Goal: Task Accomplishment & Management: Manage account settings

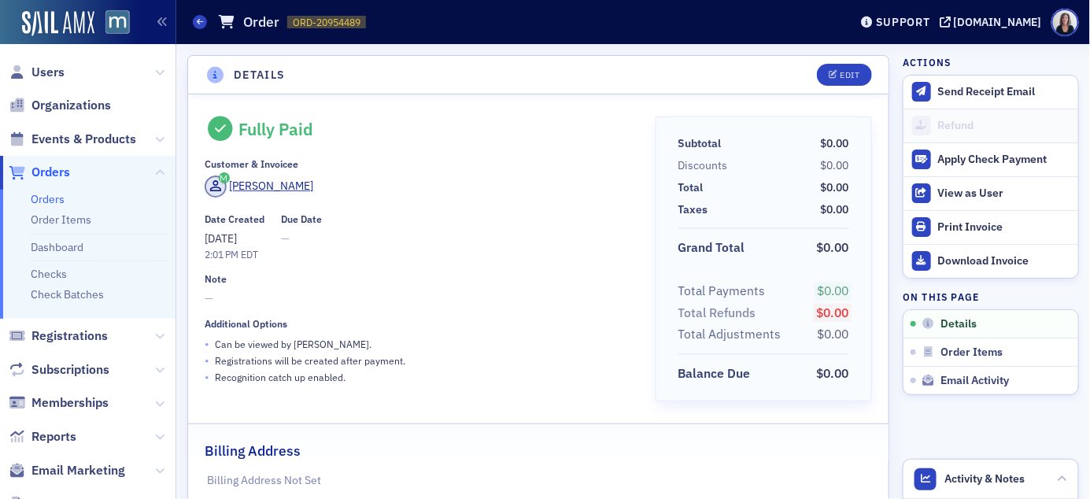
scroll to position [3, 0]
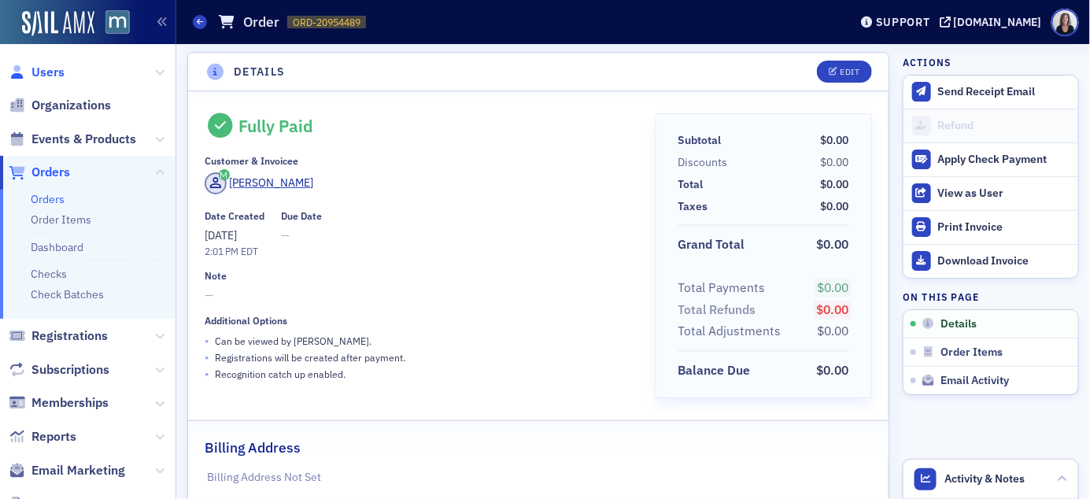
click at [61, 68] on span "Users" at bounding box center [47, 72] width 33 height 17
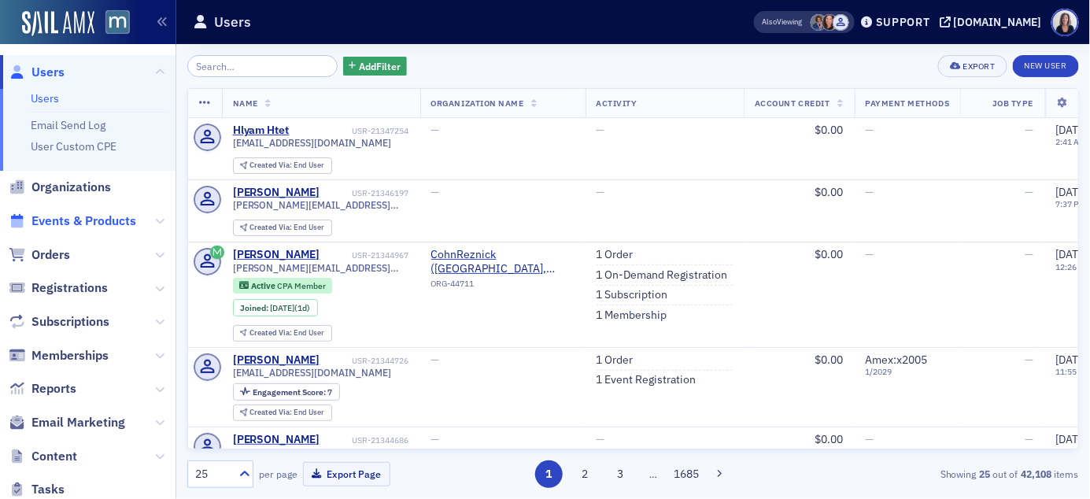
click at [103, 216] on span "Events & Products" at bounding box center [83, 220] width 105 height 17
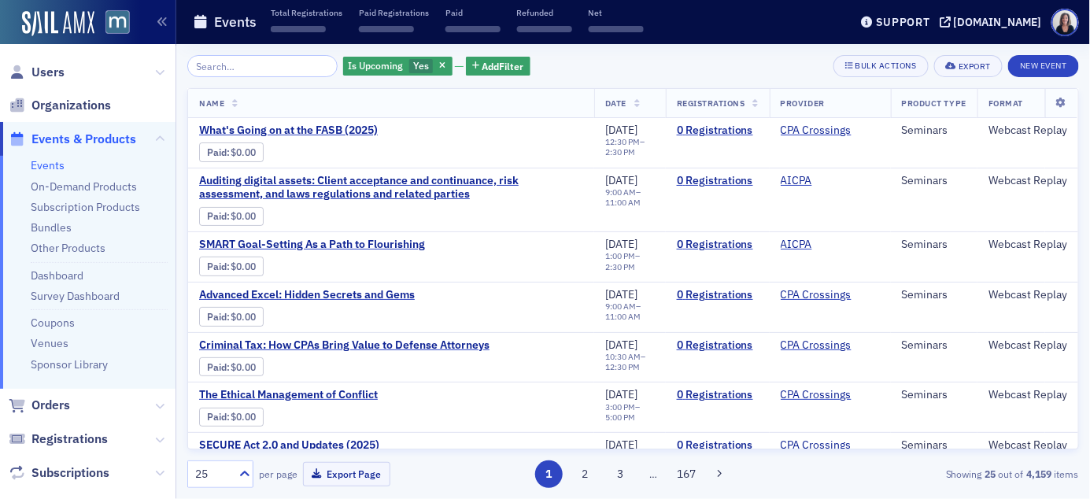
click at [234, 62] on input "search" at bounding box center [262, 66] width 150 height 22
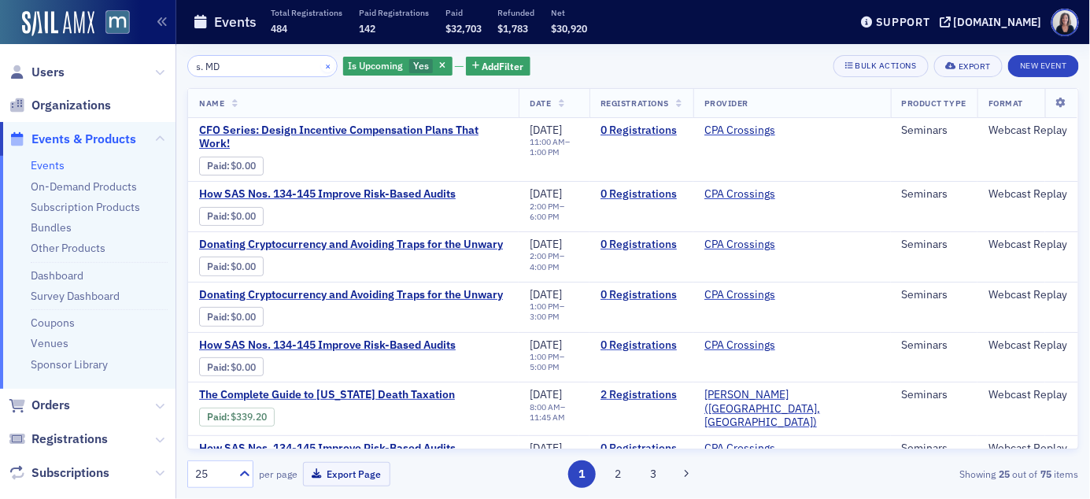
type input "s. MD"
click at [321, 69] on button "×" at bounding box center [328, 65] width 14 height 14
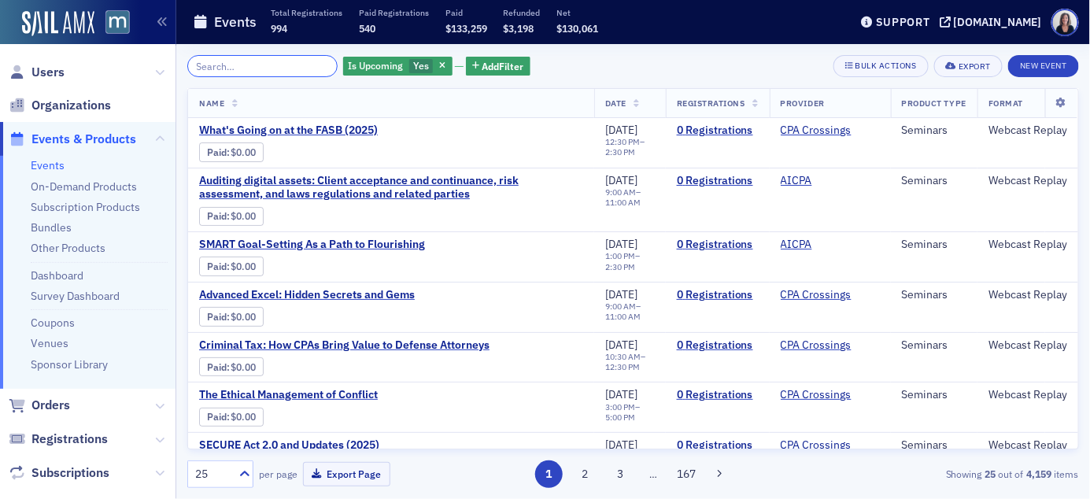
click at [279, 67] on input "search" at bounding box center [262, 66] width 150 height 22
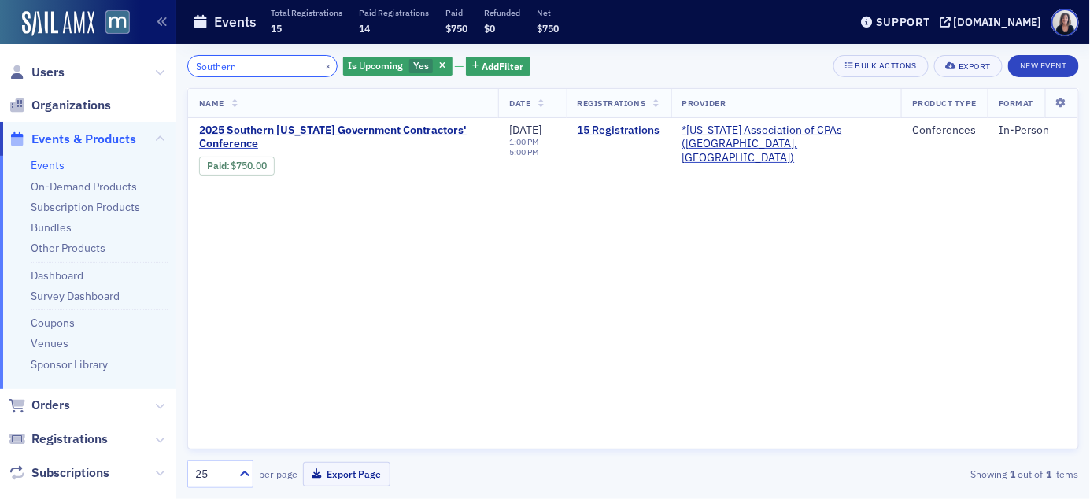
type input "Southern"
click at [285, 131] on span "2025 Southern Maryland Government Contractors' Conference" at bounding box center [343, 138] width 288 height 28
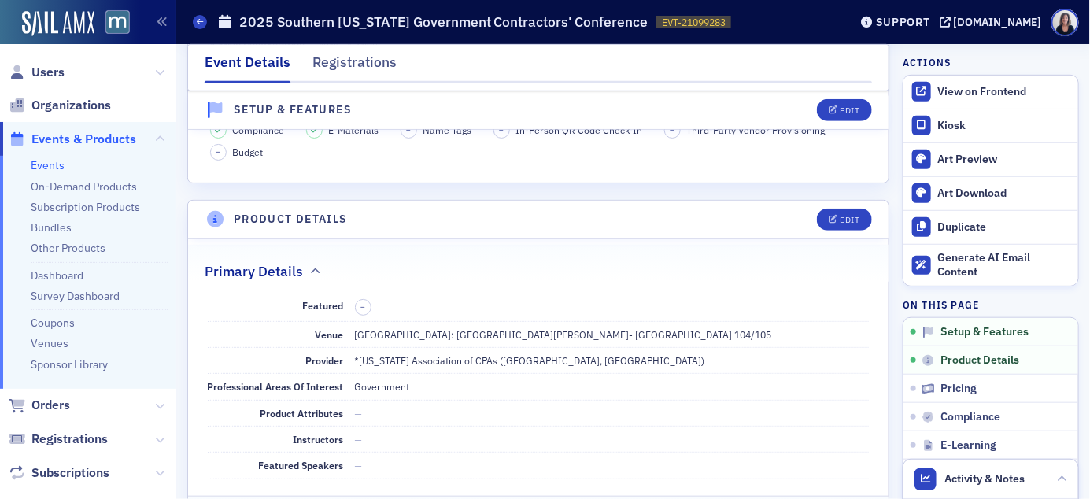
scroll to position [301, 0]
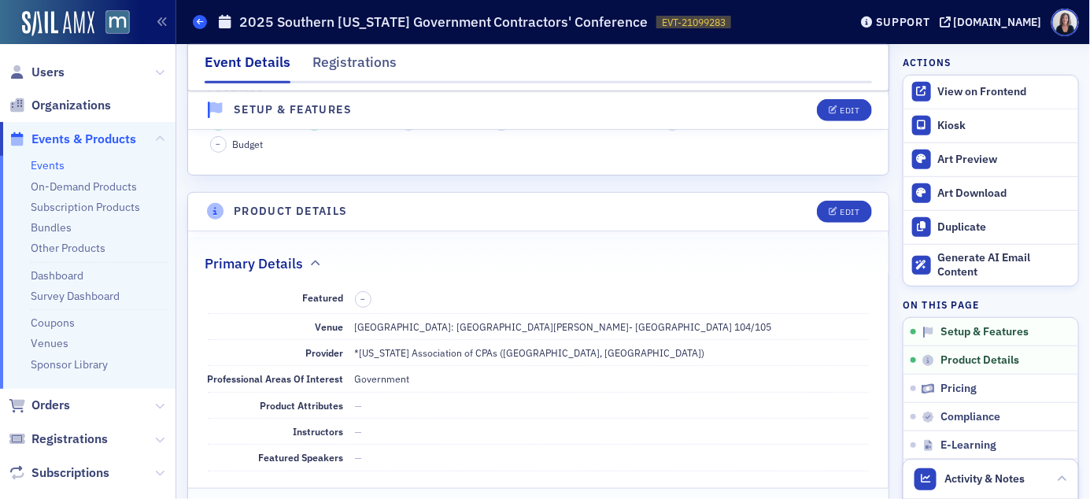
click at [202, 28] on span at bounding box center [200, 22] width 14 height 14
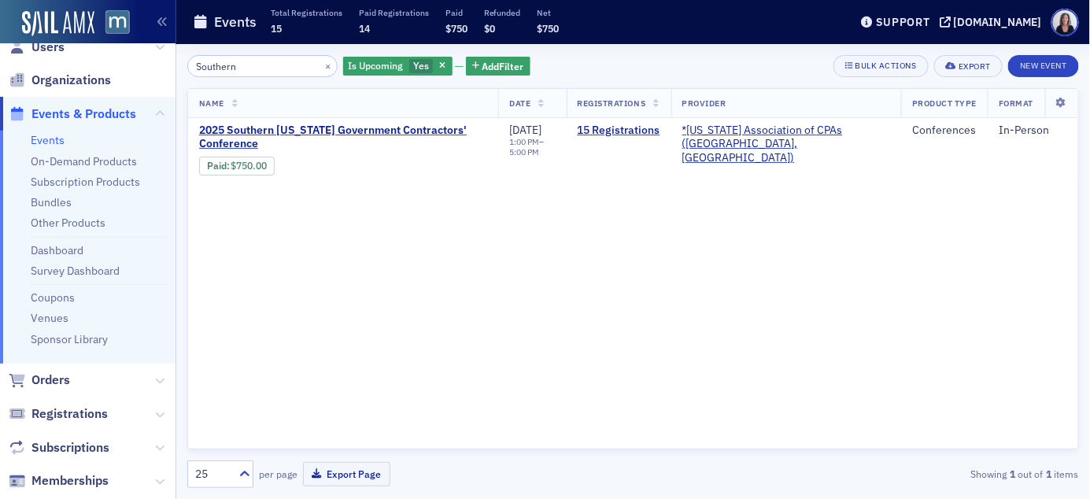
scroll to position [28, 0]
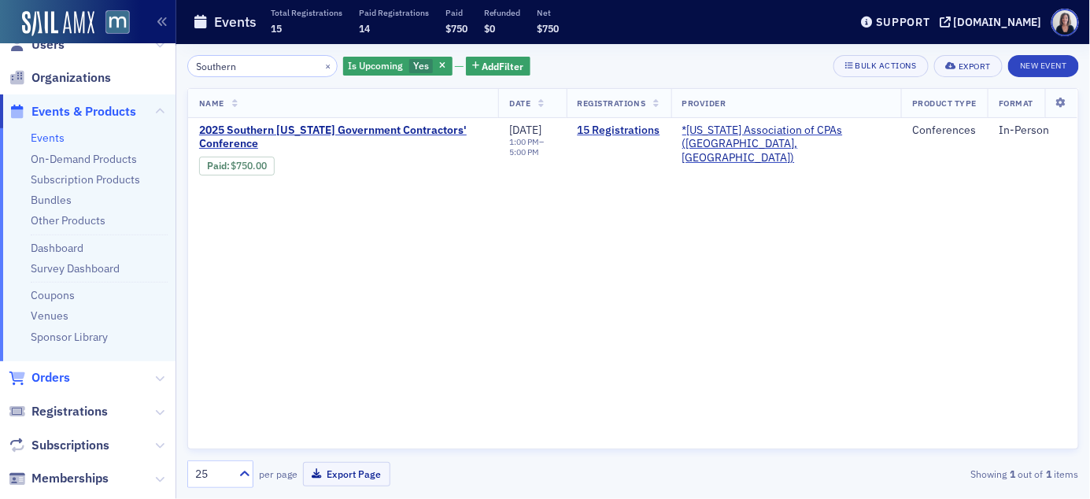
click at [56, 375] on span "Orders" at bounding box center [50, 377] width 39 height 17
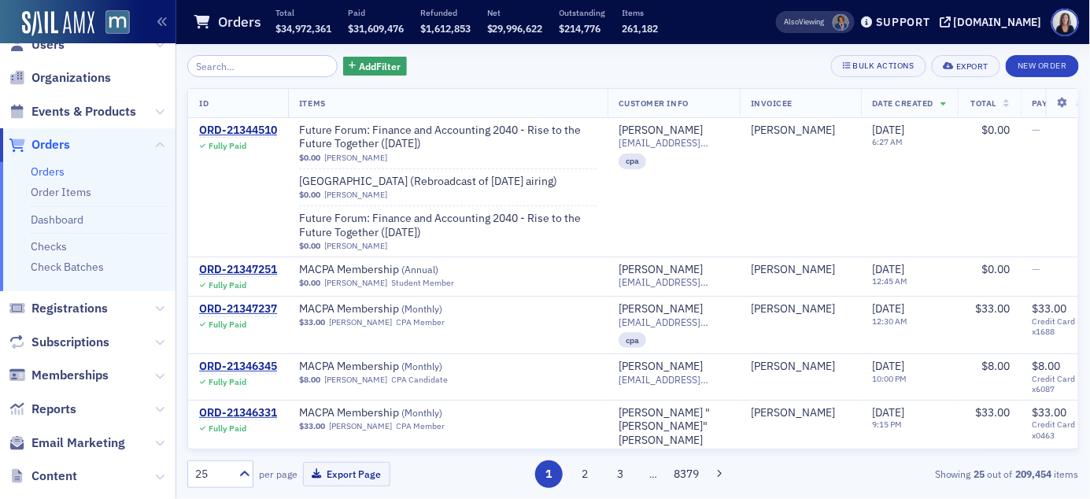
click at [223, 63] on input "search" at bounding box center [262, 66] width 150 height 22
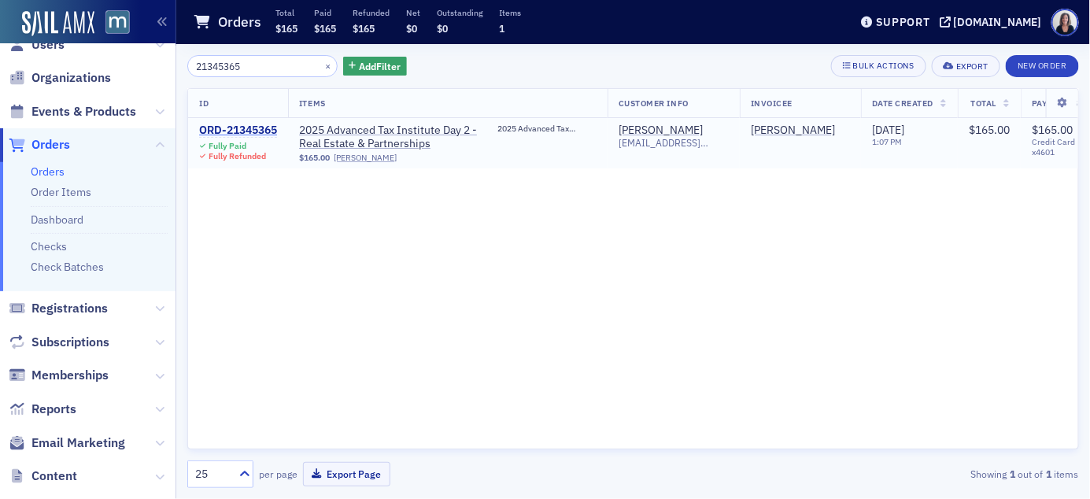
type input "21345365"
click at [227, 128] on div "ORD-21345365" at bounding box center [238, 131] width 78 height 14
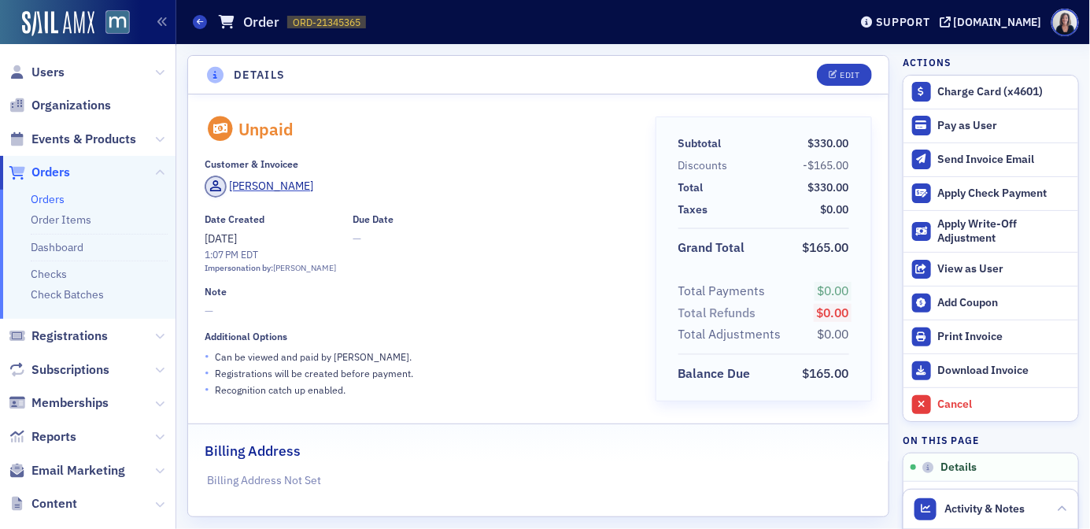
click at [370, 90] on header "Details Edit" at bounding box center [538, 75] width 700 height 39
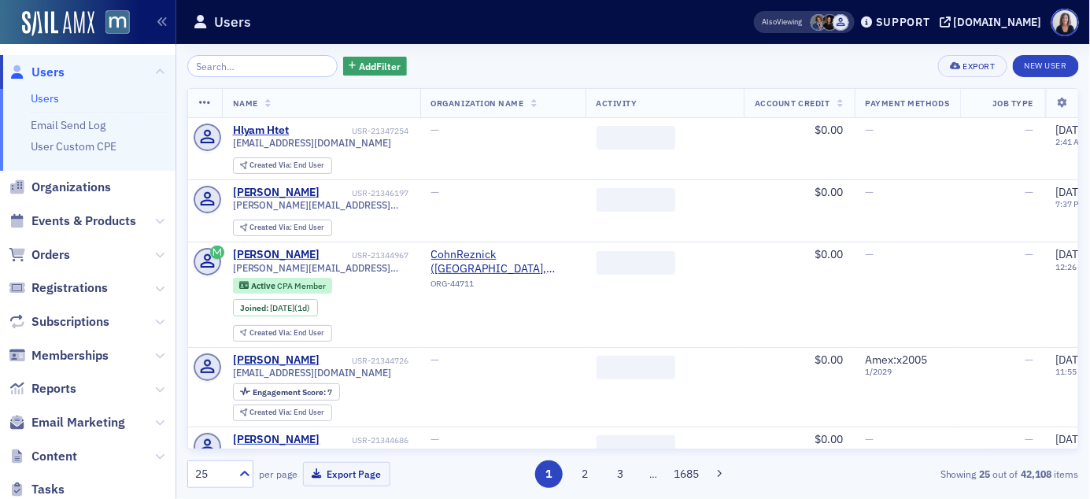
click at [219, 69] on input "search" at bounding box center [262, 66] width 150 height 22
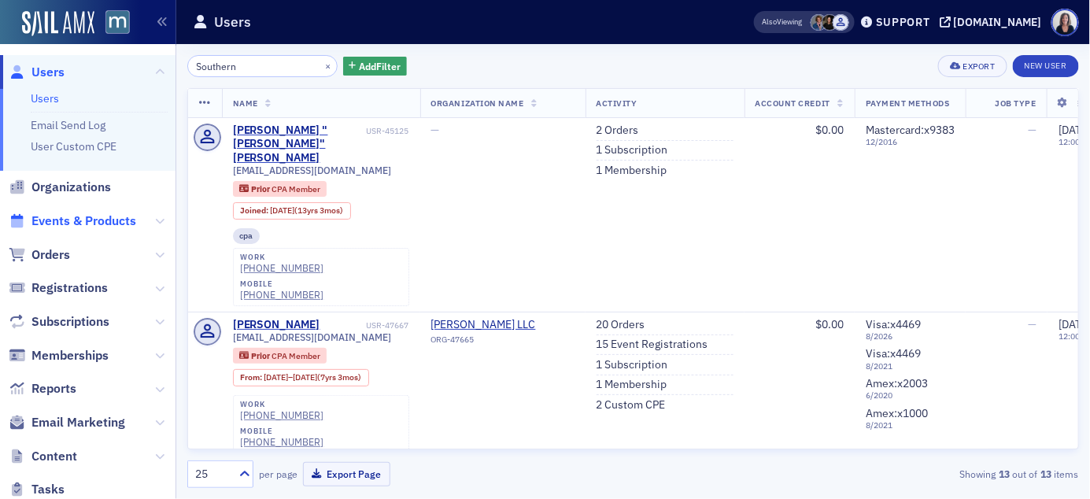
type input "Southern"
click at [102, 219] on span "Events & Products" at bounding box center [83, 220] width 105 height 17
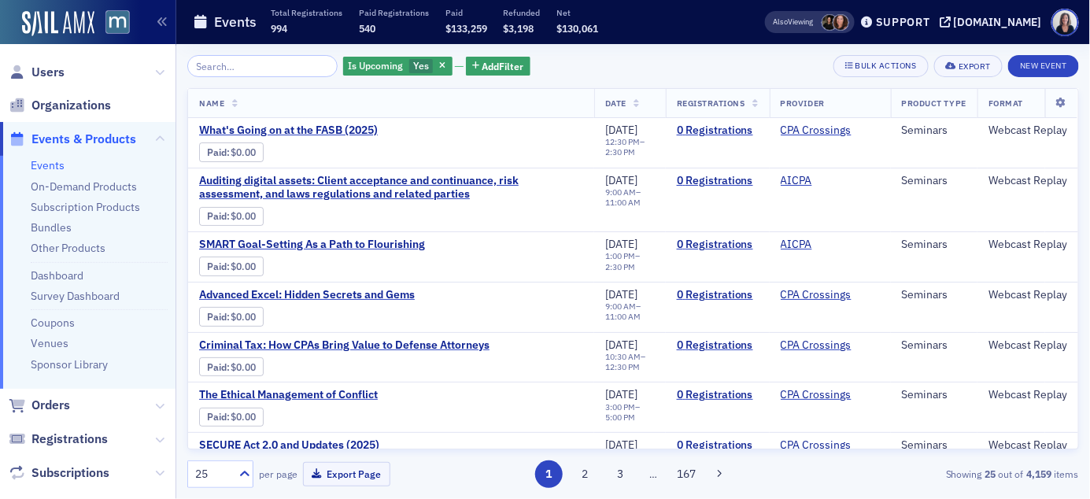
click at [271, 59] on input "search" at bounding box center [262, 66] width 150 height 22
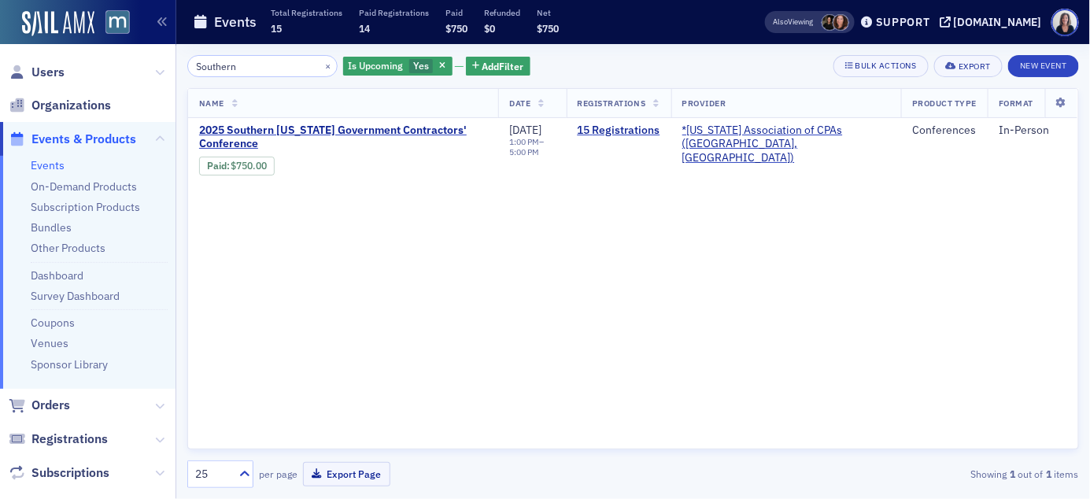
type input "Southern"
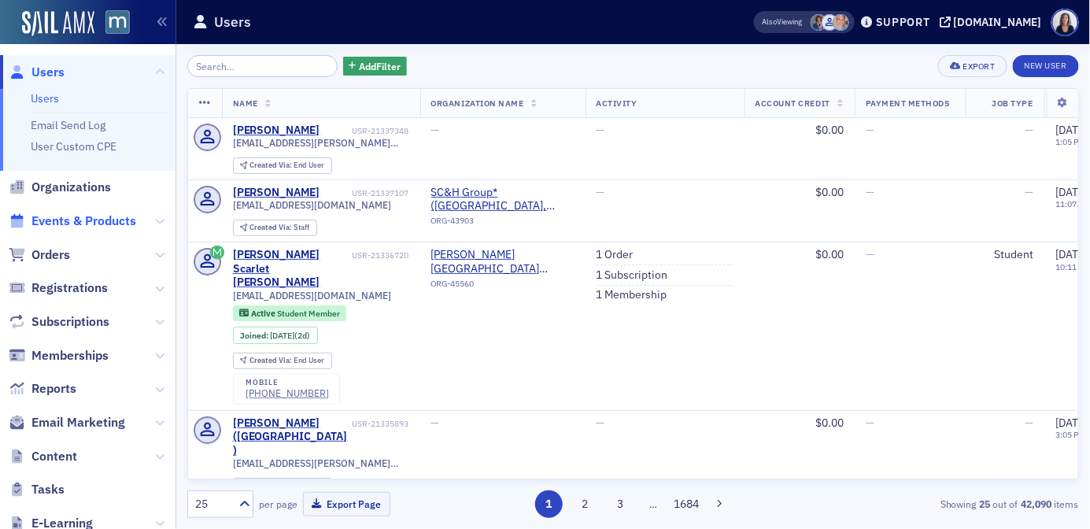
click at [64, 221] on span "Events & Products" at bounding box center [83, 220] width 105 height 17
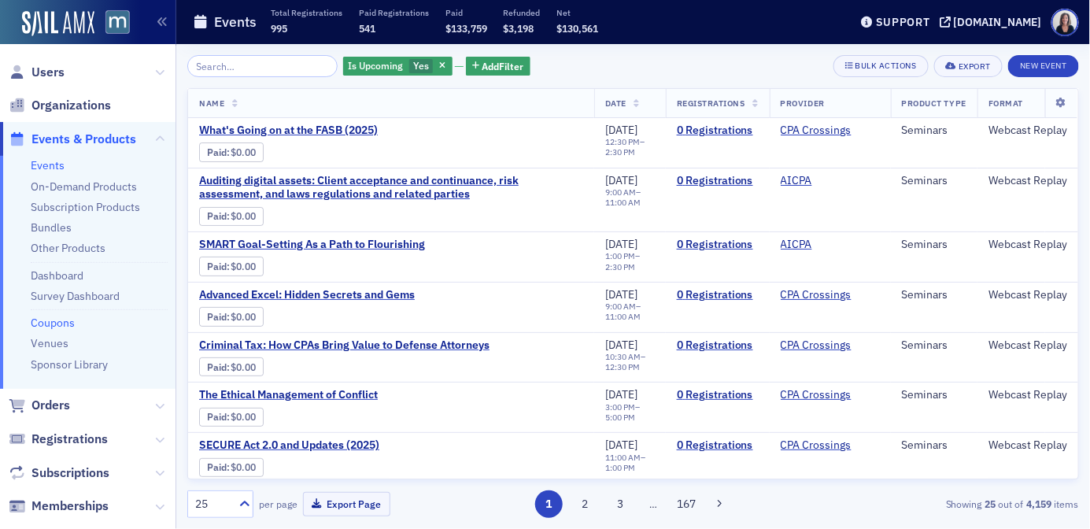
click at [53, 321] on link "Coupons" at bounding box center [53, 323] width 44 height 14
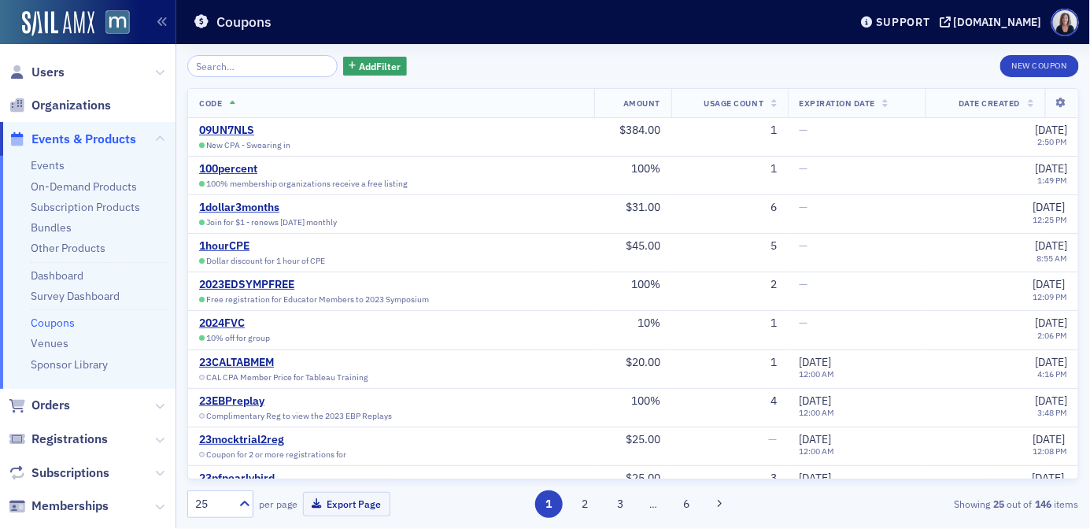
click at [270, 68] on input "search" at bounding box center [262, 66] width 150 height 22
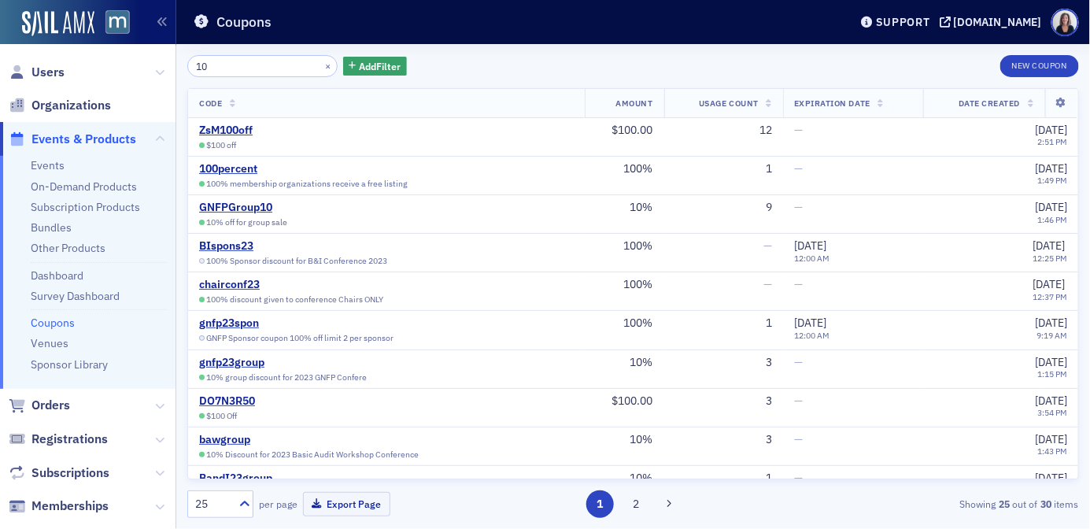
type input "1"
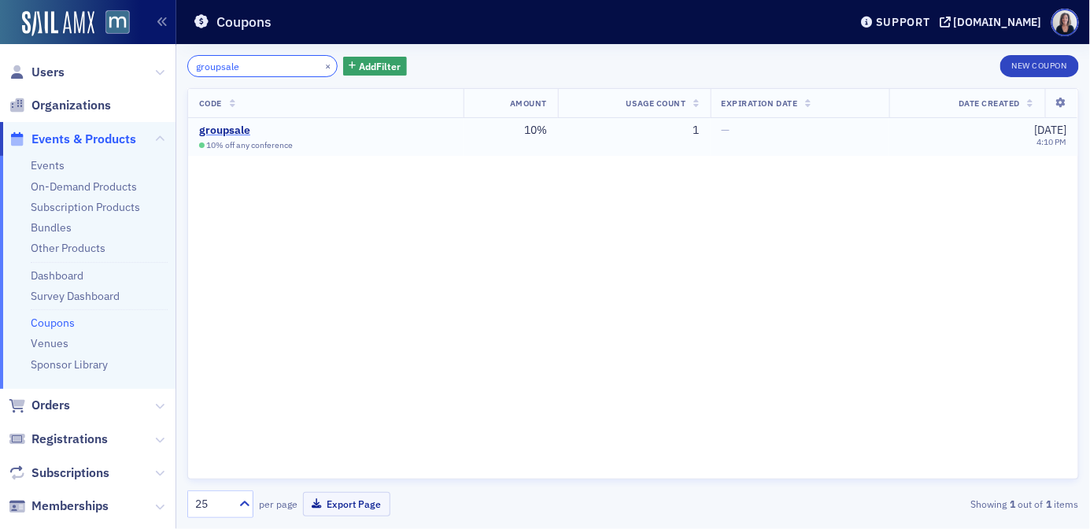
type input "groupsale"
click at [227, 131] on div "groupsale" at bounding box center [274, 131] width 150 height 14
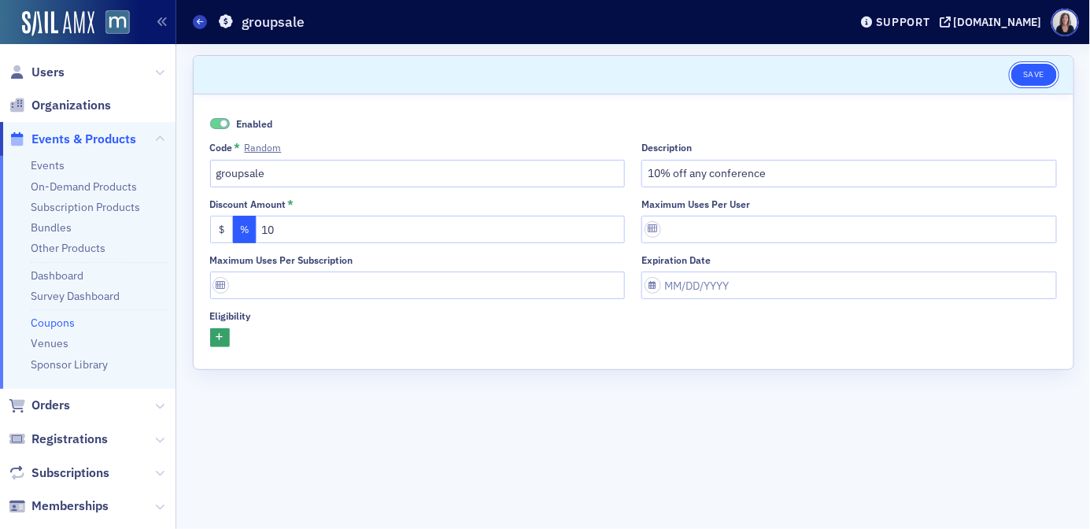
click at [1030, 71] on button "Save" at bounding box center [1033, 75] width 45 height 22
click at [1036, 77] on button "Save" at bounding box center [1033, 75] width 45 height 22
click at [53, 403] on span "Orders" at bounding box center [50, 405] width 39 height 17
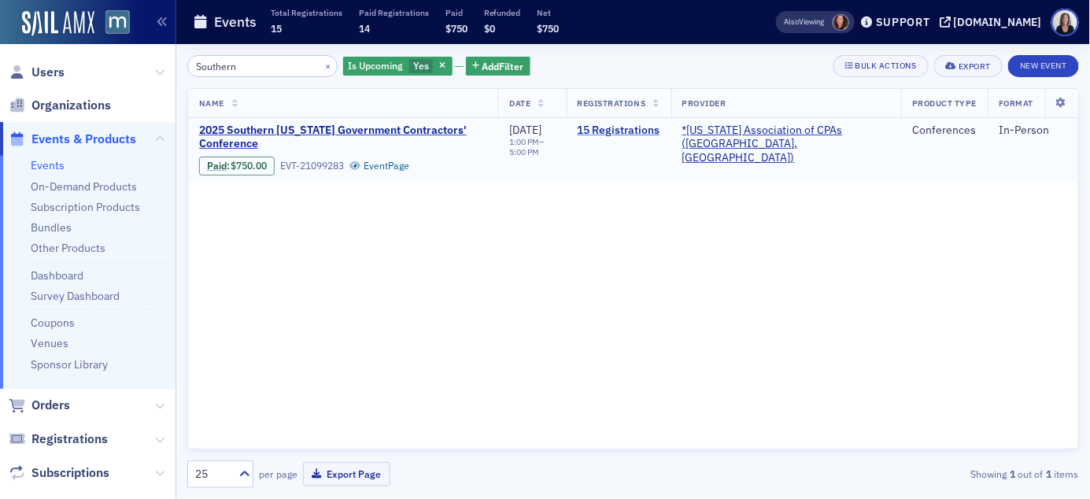
click at [660, 128] on link "15 Registrations" at bounding box center [619, 131] width 83 height 14
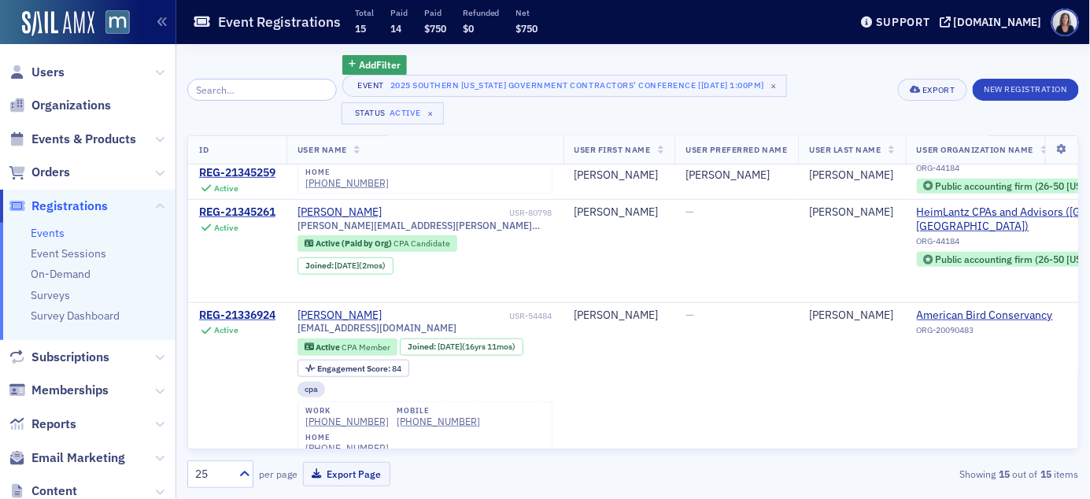
scroll to position [350, 0]
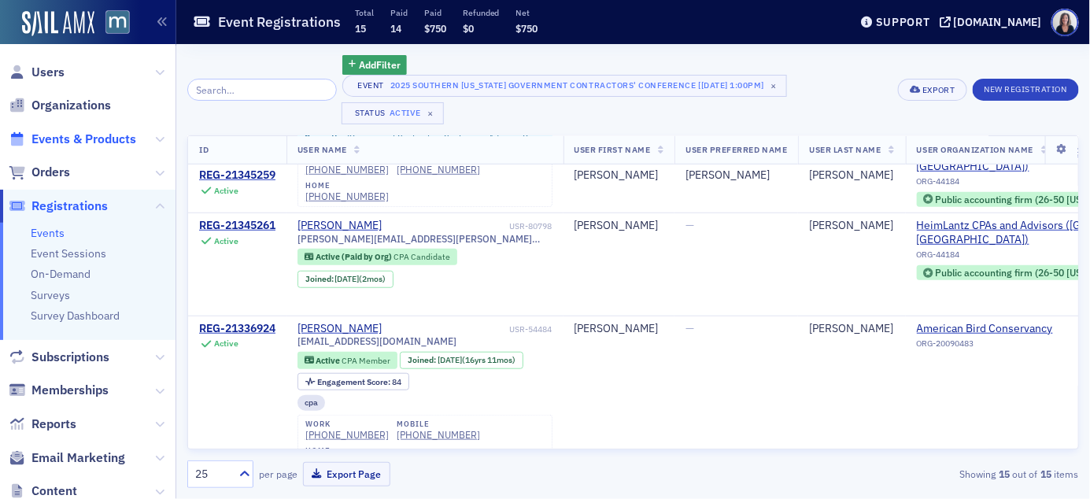
click at [115, 141] on span "Events & Products" at bounding box center [83, 139] width 105 height 17
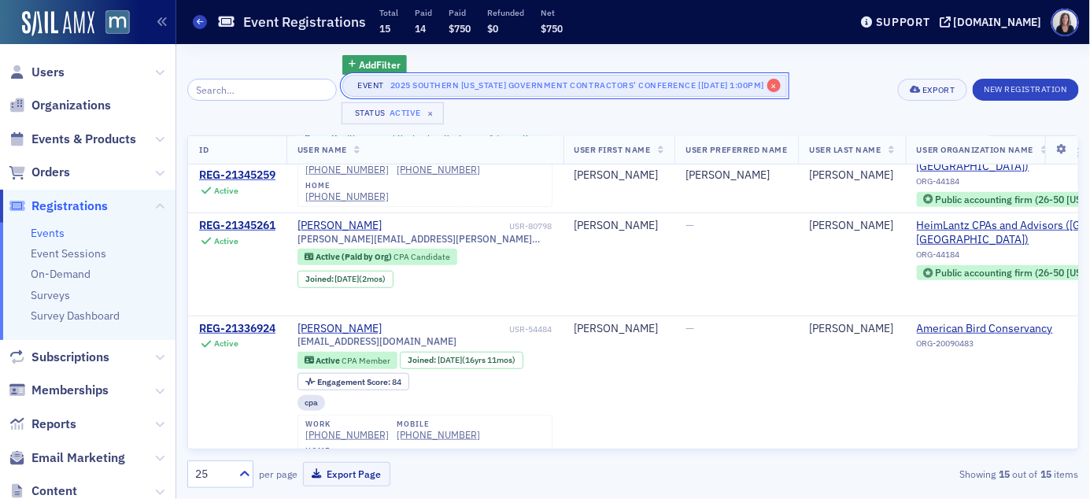
click at [781, 87] on span "×" at bounding box center [774, 86] width 14 height 14
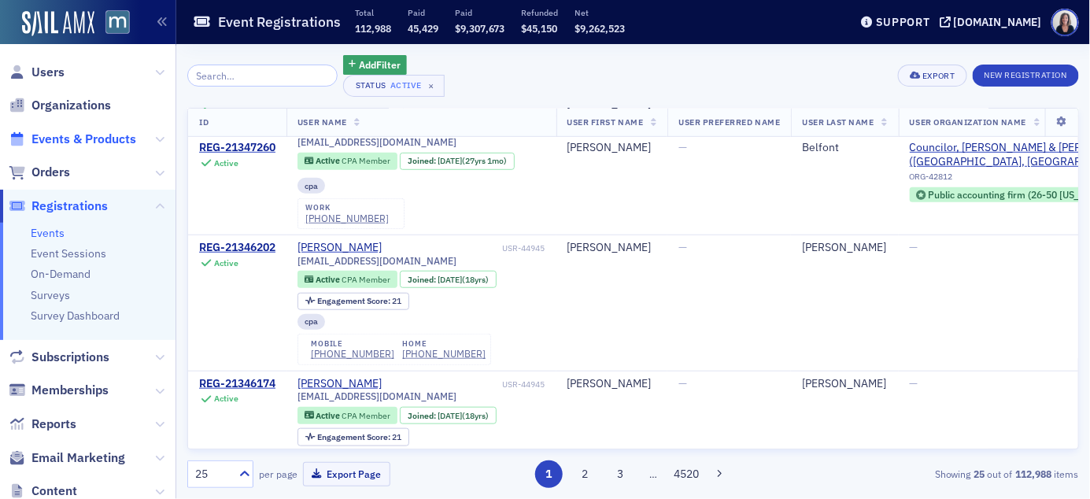
click at [121, 134] on span "Events & Products" at bounding box center [83, 139] width 105 height 17
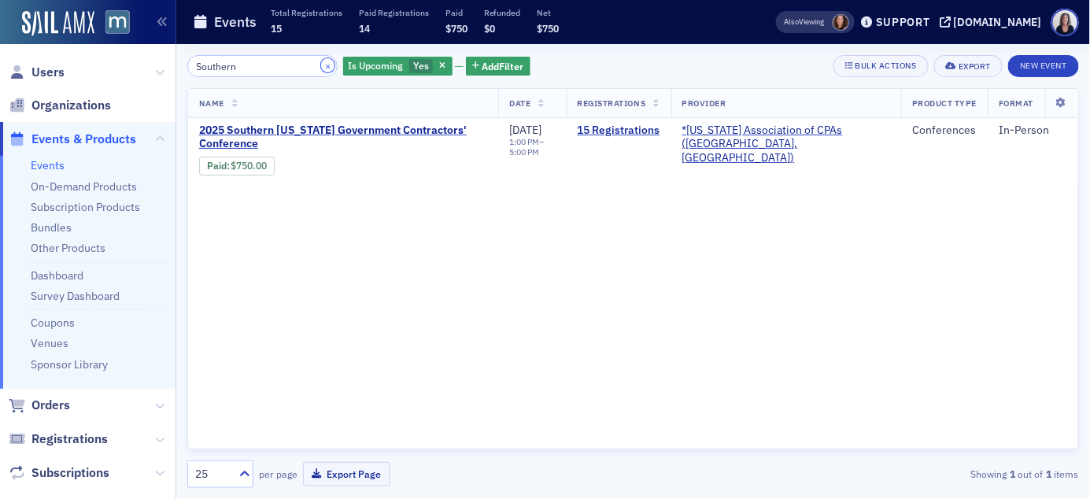
click at [321, 63] on button "×" at bounding box center [328, 65] width 14 height 14
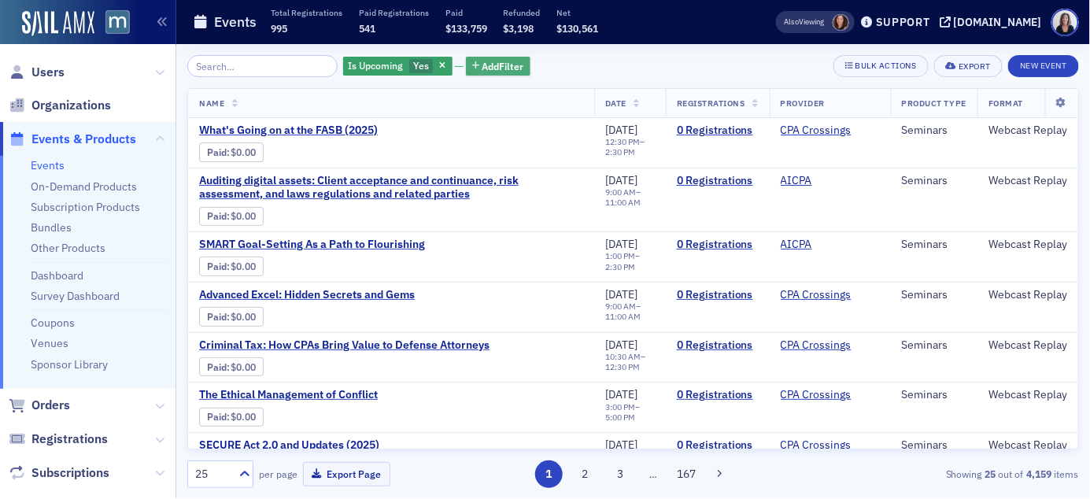
click at [484, 63] on span "Add Filter" at bounding box center [503, 66] width 42 height 14
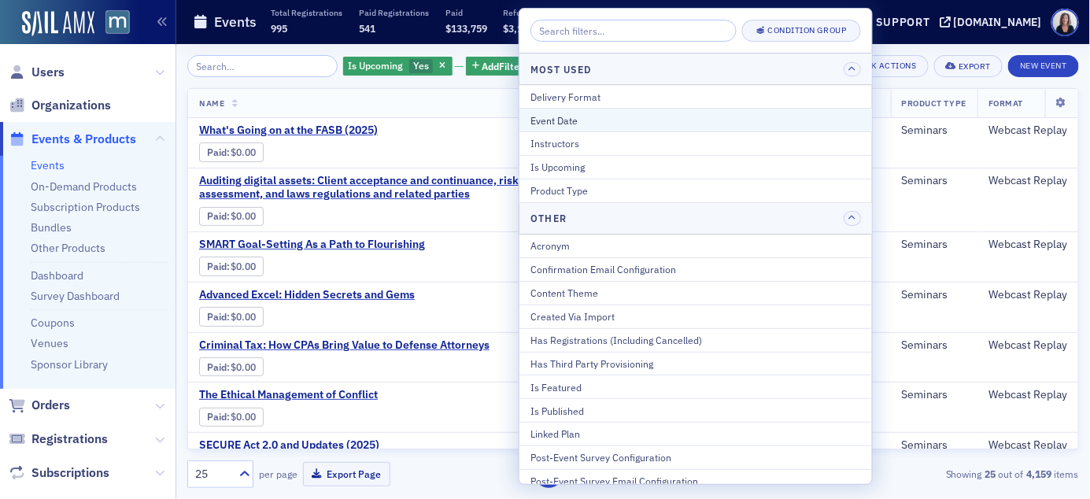
click at [542, 116] on div "Event Date" at bounding box center [695, 120] width 330 height 14
select select "9"
select select "2025"
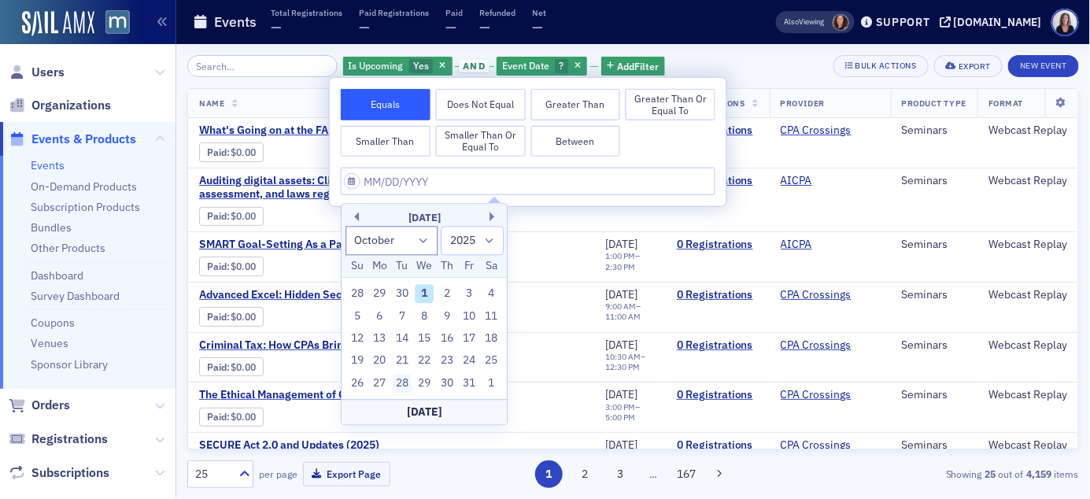
click at [404, 381] on div "28" at bounding box center [402, 383] width 19 height 19
type input "[DATE]"
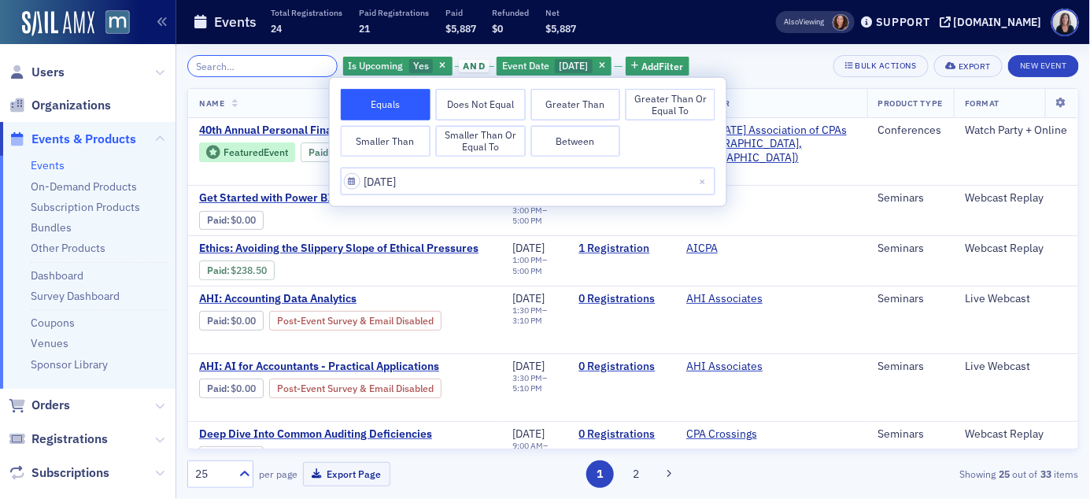
click at [227, 64] on input "search" at bounding box center [262, 66] width 150 height 22
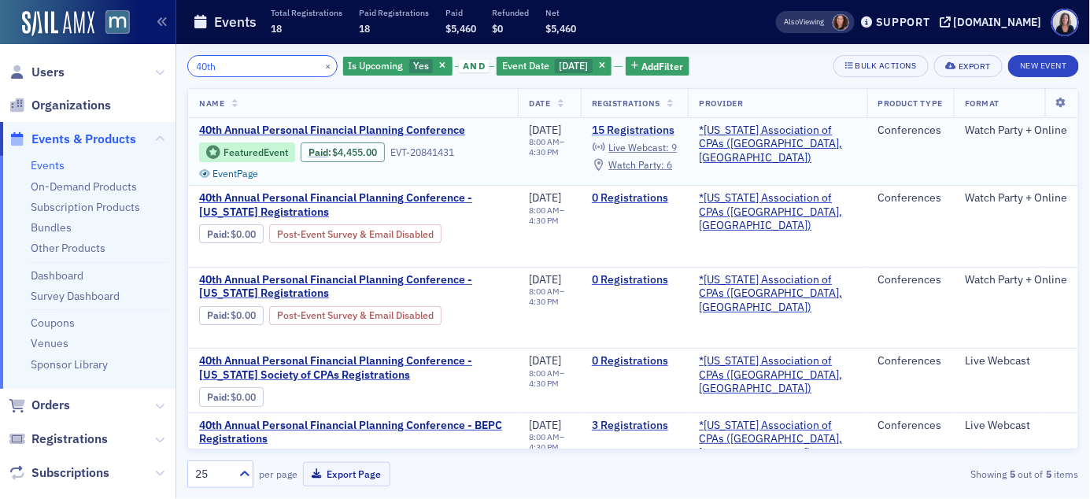
type input "40th"
click at [634, 131] on link "15 Registrations" at bounding box center [634, 131] width 85 height 14
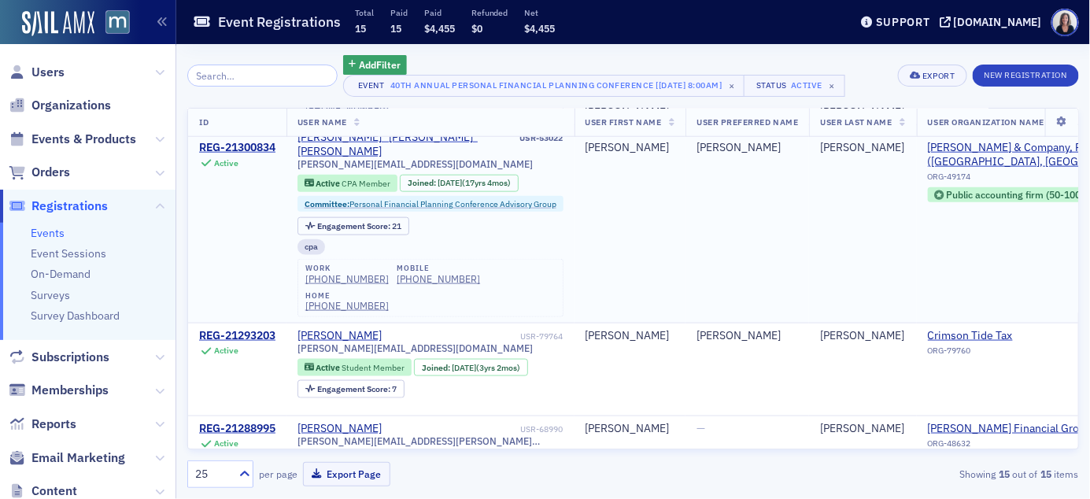
scroll to position [547, 0]
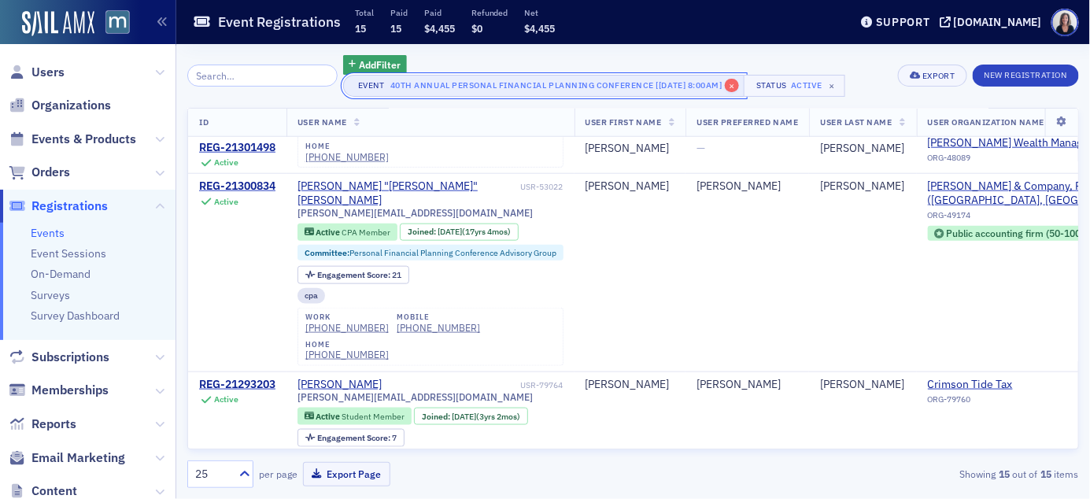
click at [739, 88] on span "×" at bounding box center [732, 86] width 14 height 14
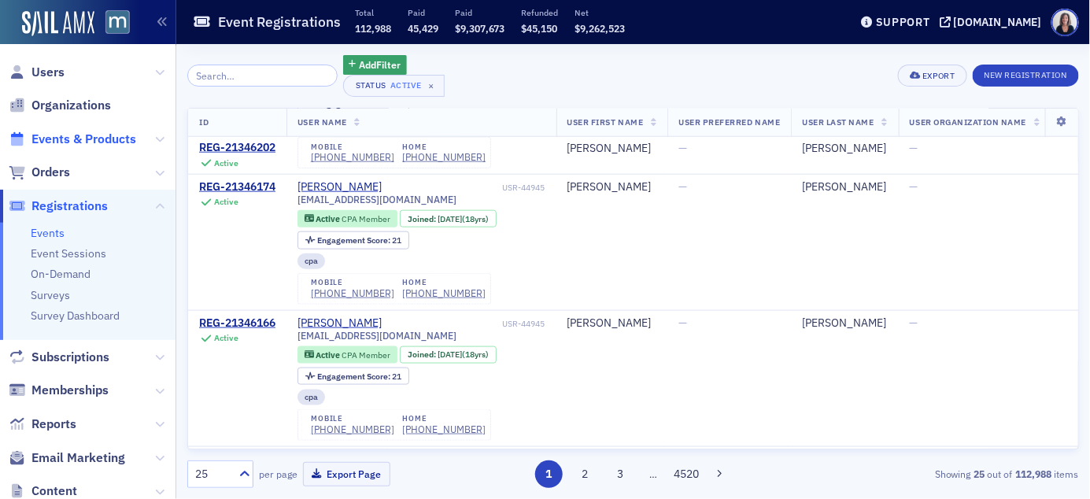
click at [124, 136] on span "Events & Products" at bounding box center [83, 139] width 105 height 17
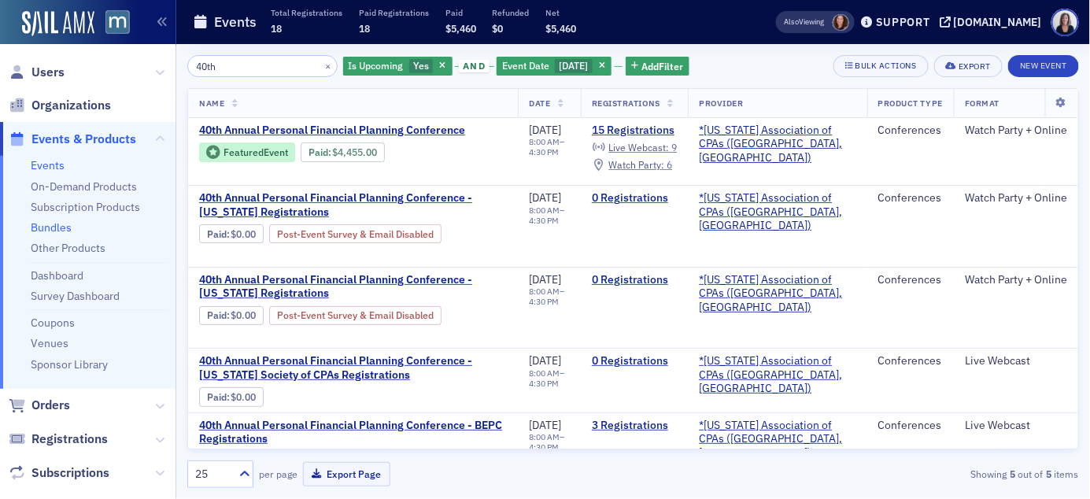
click at [45, 224] on link "Bundles" at bounding box center [51, 227] width 41 height 14
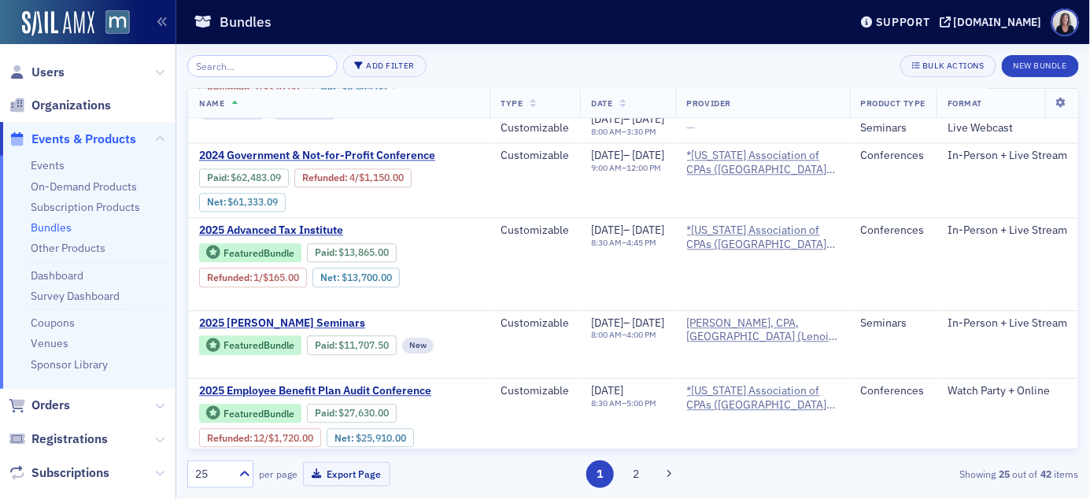
scroll to position [1245, 0]
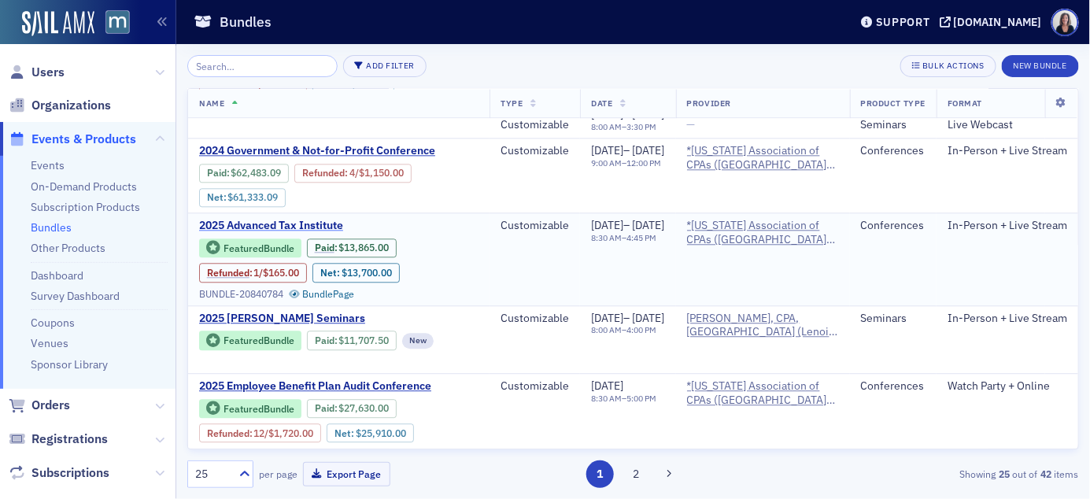
click at [283, 219] on span "2025 Advanced Tax Institute" at bounding box center [331, 226] width 264 height 14
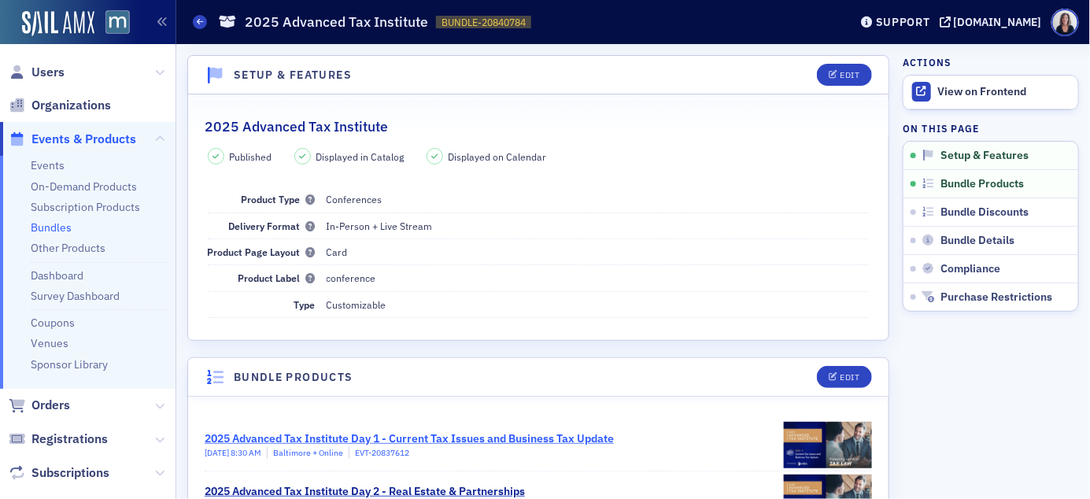
click at [335, 438] on div "2025 Advanced Tax Institute Day 1 - Current Tax Issues and Business Tax Update" at bounding box center [409, 438] width 409 height 17
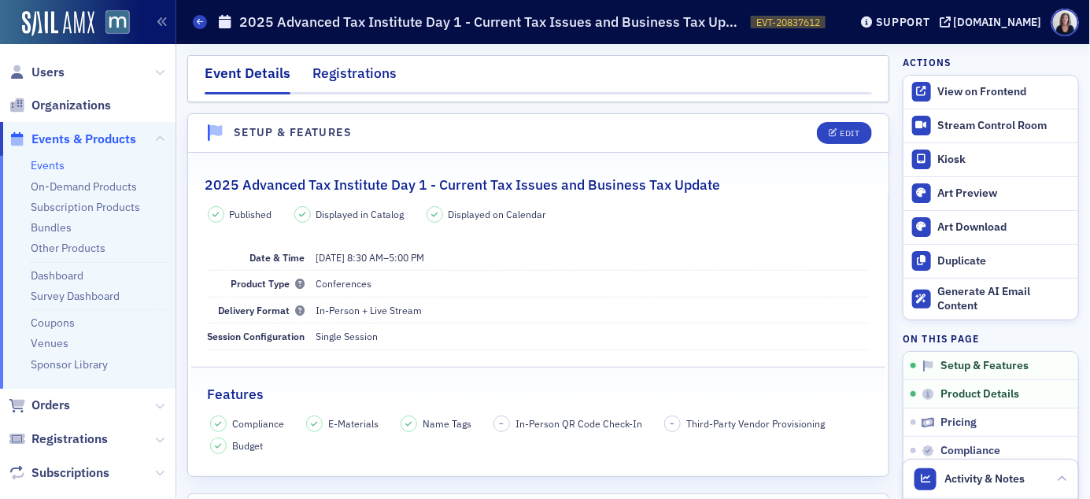
click at [356, 76] on div "Registrations" at bounding box center [354, 77] width 84 height 29
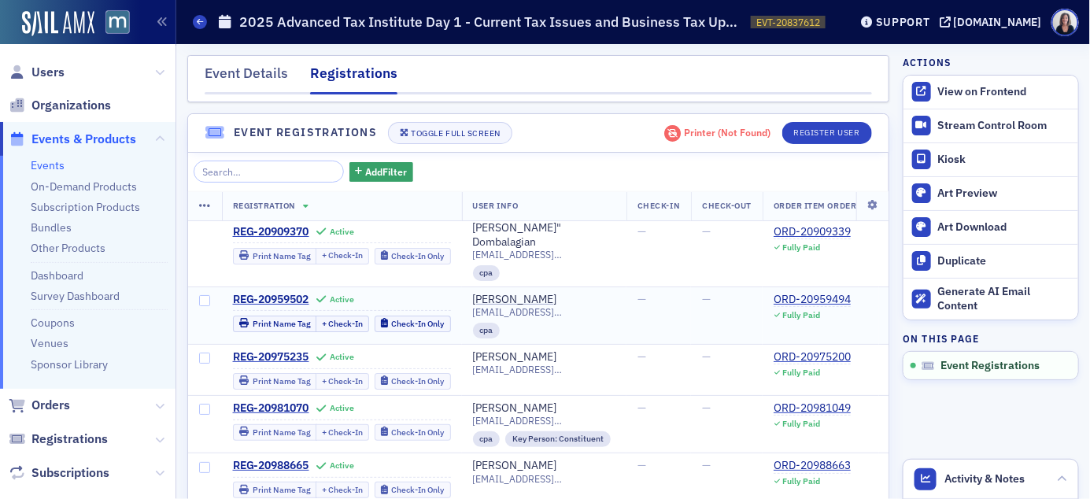
scroll to position [1, 0]
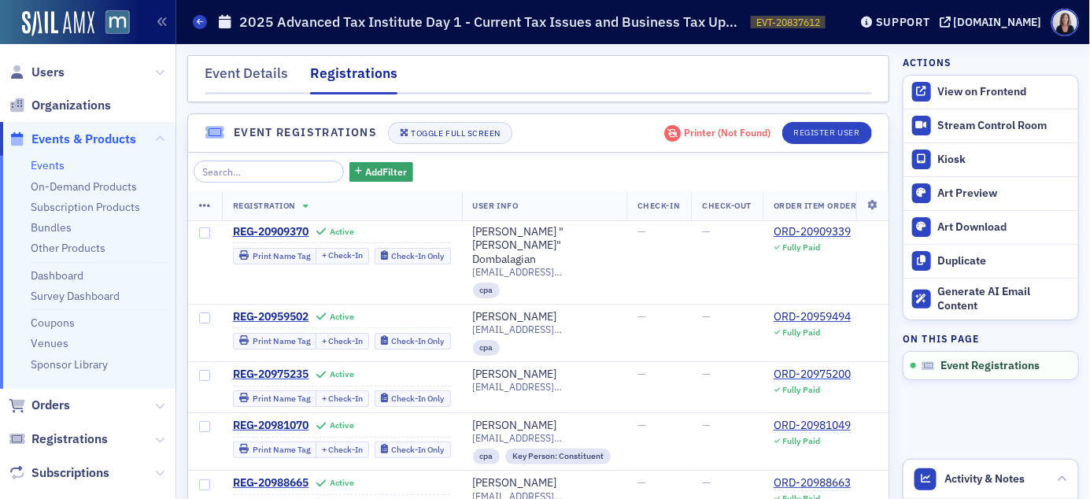
click at [120, 133] on span "Events & Products" at bounding box center [83, 139] width 105 height 17
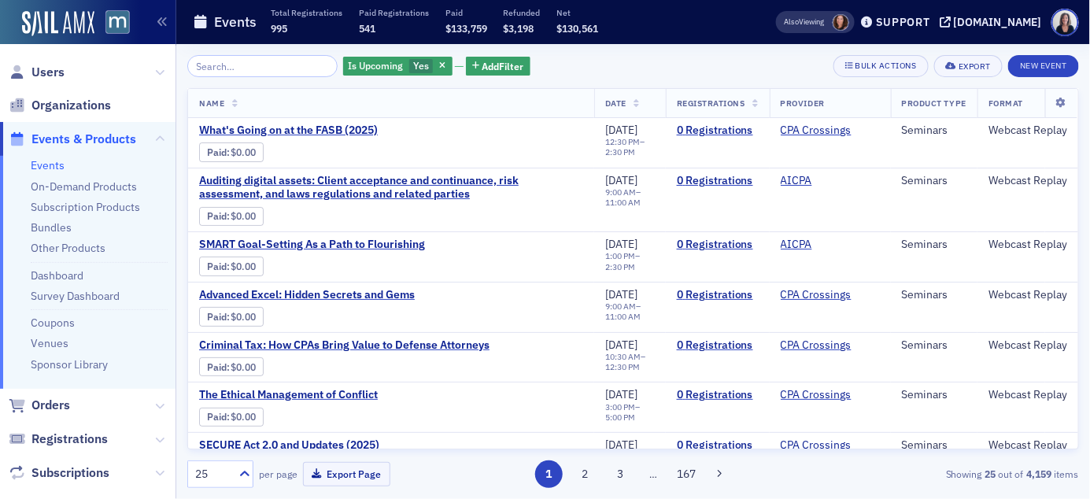
click at [293, 61] on input "search" at bounding box center [262, 66] width 150 height 22
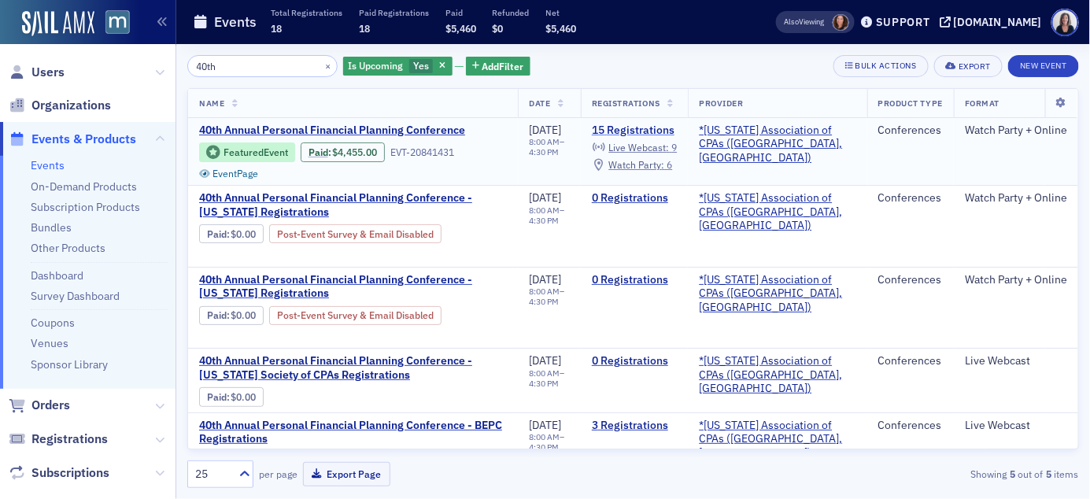
type input "40th"
click at [641, 132] on link "15 Registrations" at bounding box center [634, 131] width 85 height 14
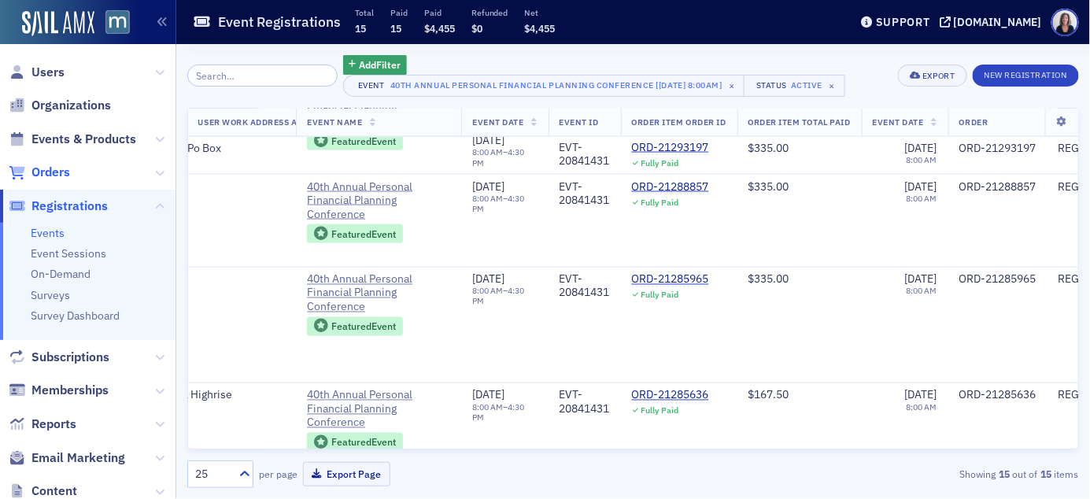
click at [53, 169] on span "Orders" at bounding box center [50, 172] width 39 height 17
